Goal: Information Seeking & Learning: Learn about a topic

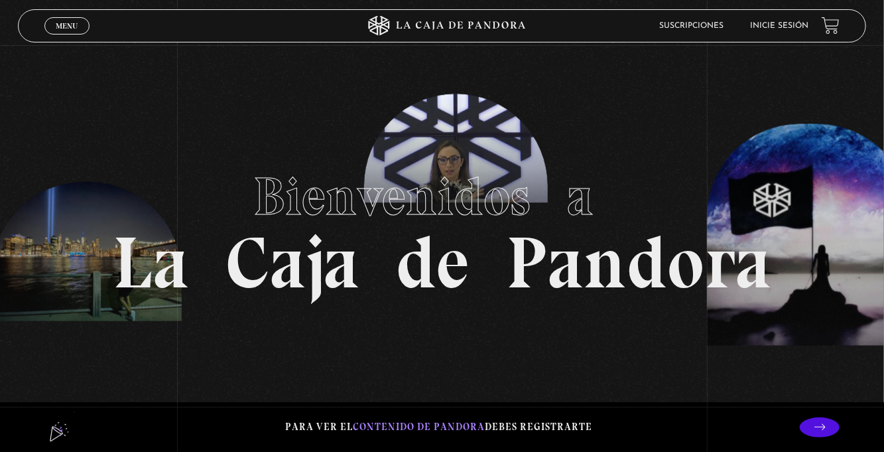
click at [765, 30] on link "Inicie sesión" at bounding box center [779, 26] width 58 height 8
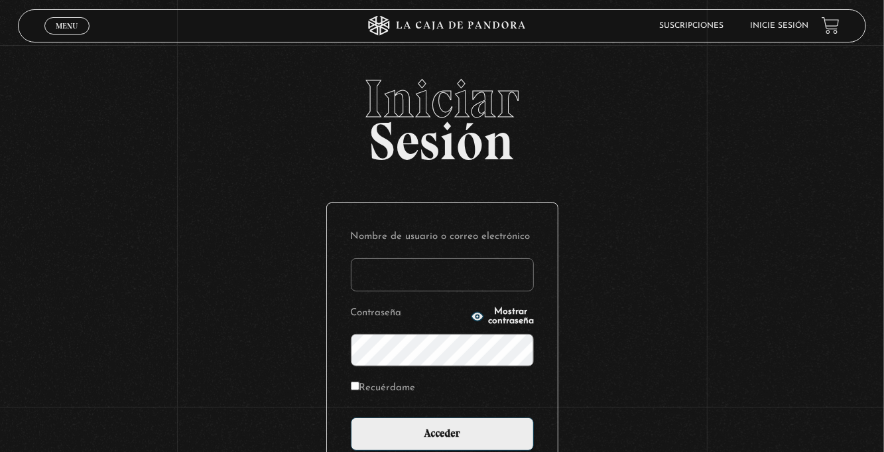
click at [387, 284] on input "Nombre de usuario o correo electrónico" at bounding box center [442, 274] width 183 height 33
type input "euherra@gmail.com"
click at [351, 417] on input "Acceder" at bounding box center [442, 433] width 183 height 33
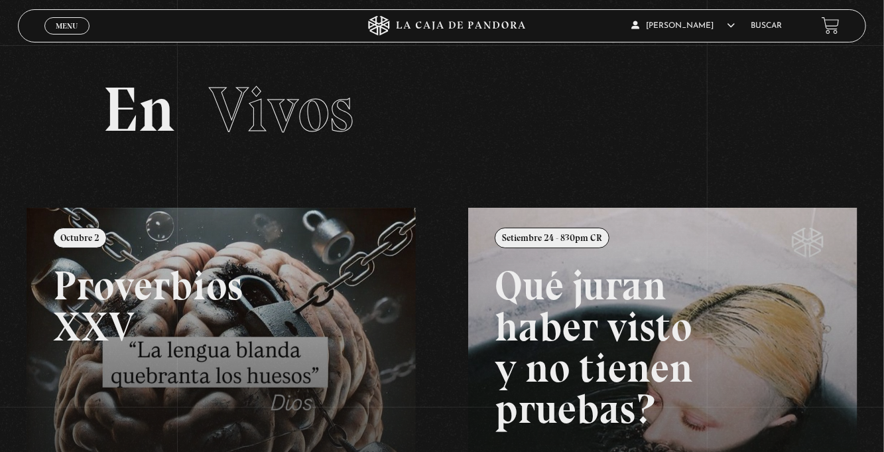
click at [61, 22] on span "Menu" at bounding box center [67, 26] width 22 height 8
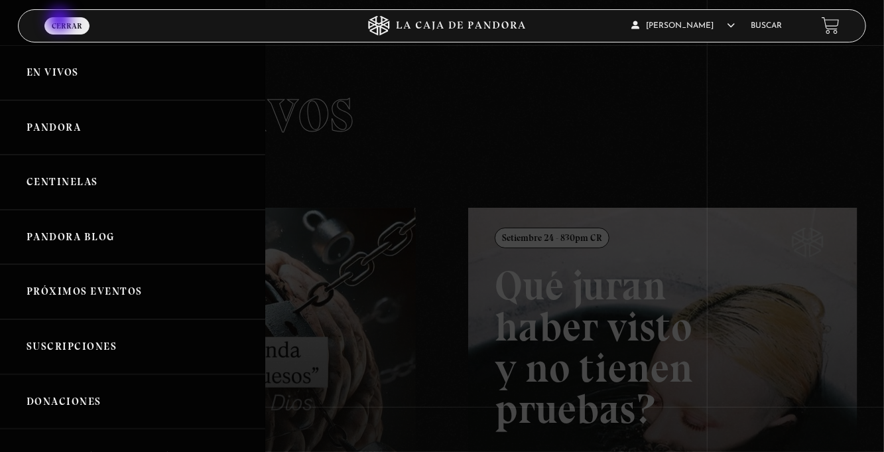
click at [448, 126] on div at bounding box center [442, 226] width 884 height 452
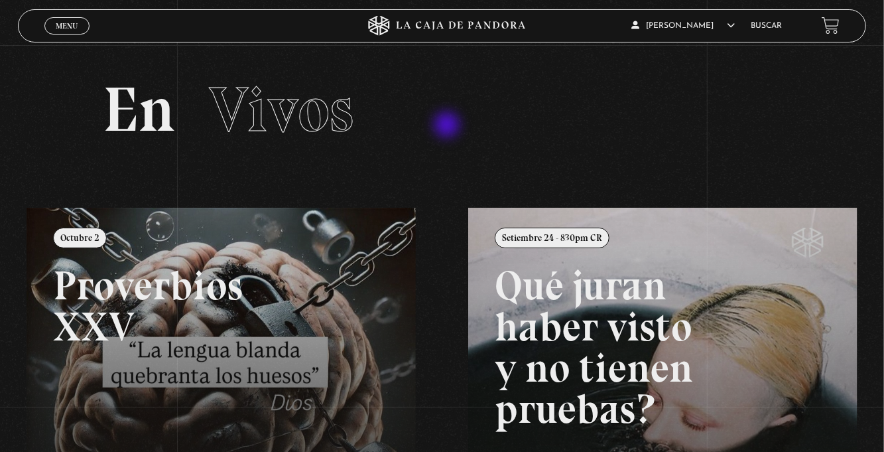
click at [766, 29] on link "Buscar" at bounding box center [766, 26] width 31 height 8
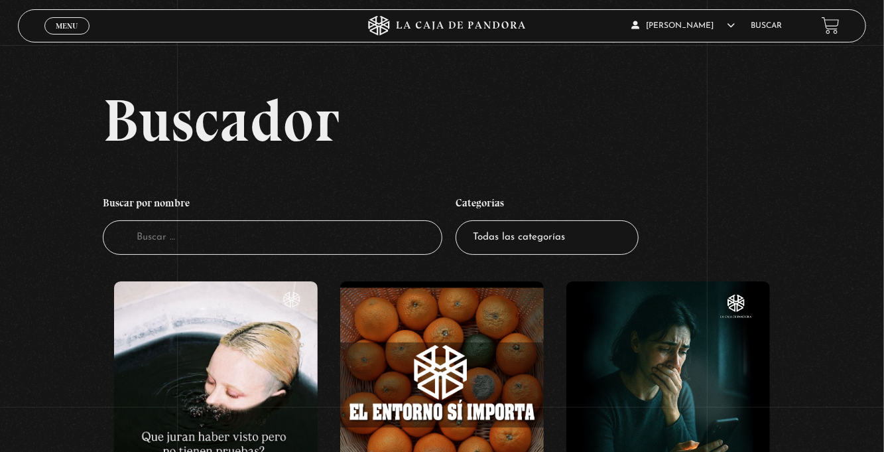
click at [141, 243] on input "Buscador" at bounding box center [272, 237] width 339 height 35
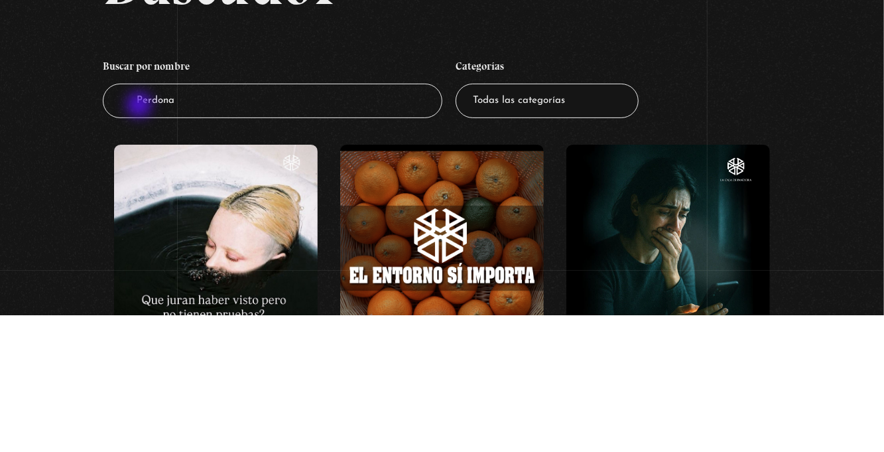
type input "Perdonar"
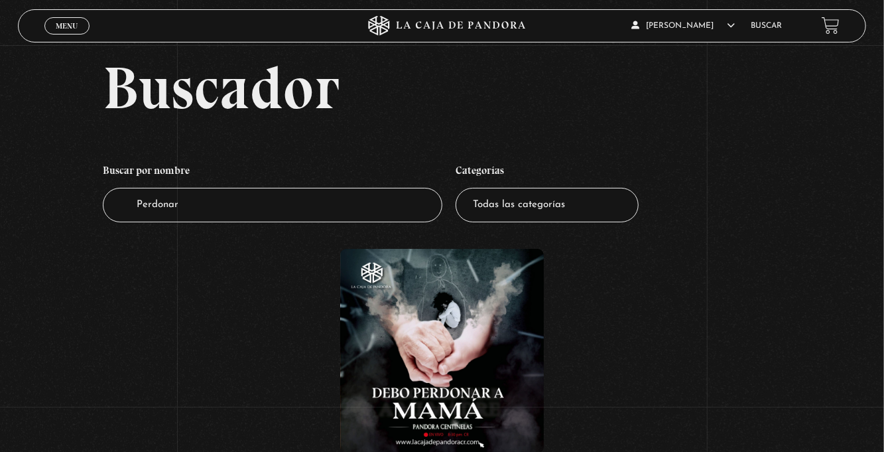
click at [448, 373] on figure at bounding box center [442, 351] width 204 height 204
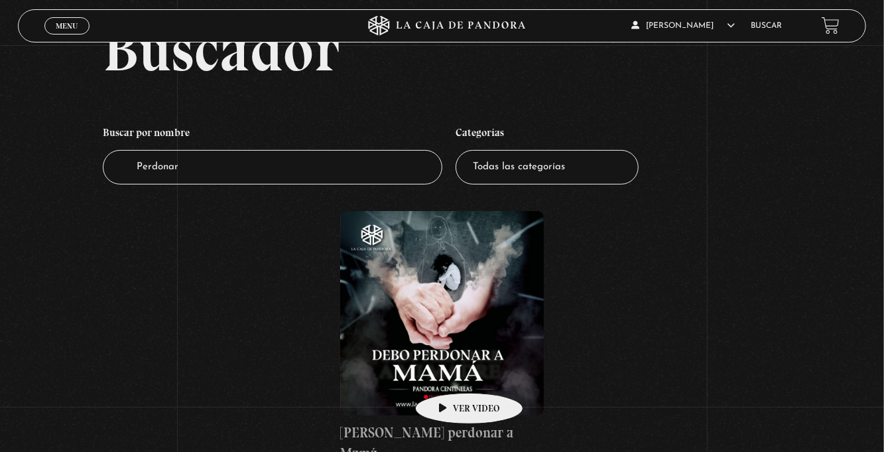
scroll to position [75, 0]
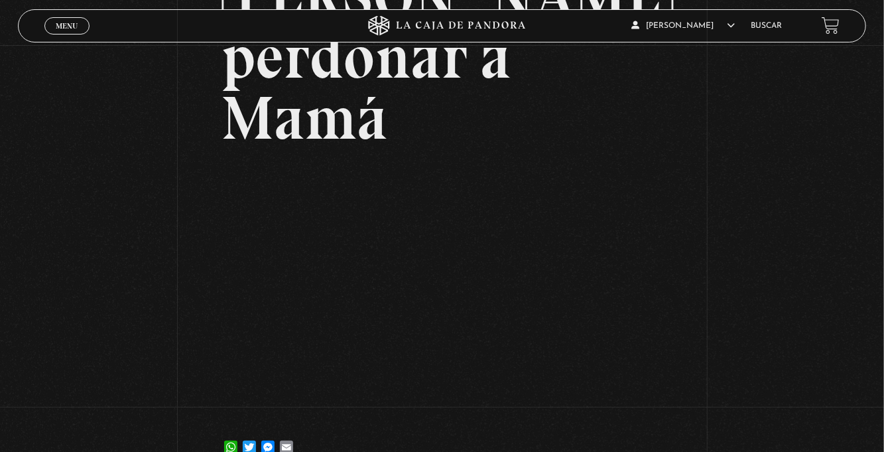
scroll to position [158, 0]
